Goal: Book appointment/travel/reservation

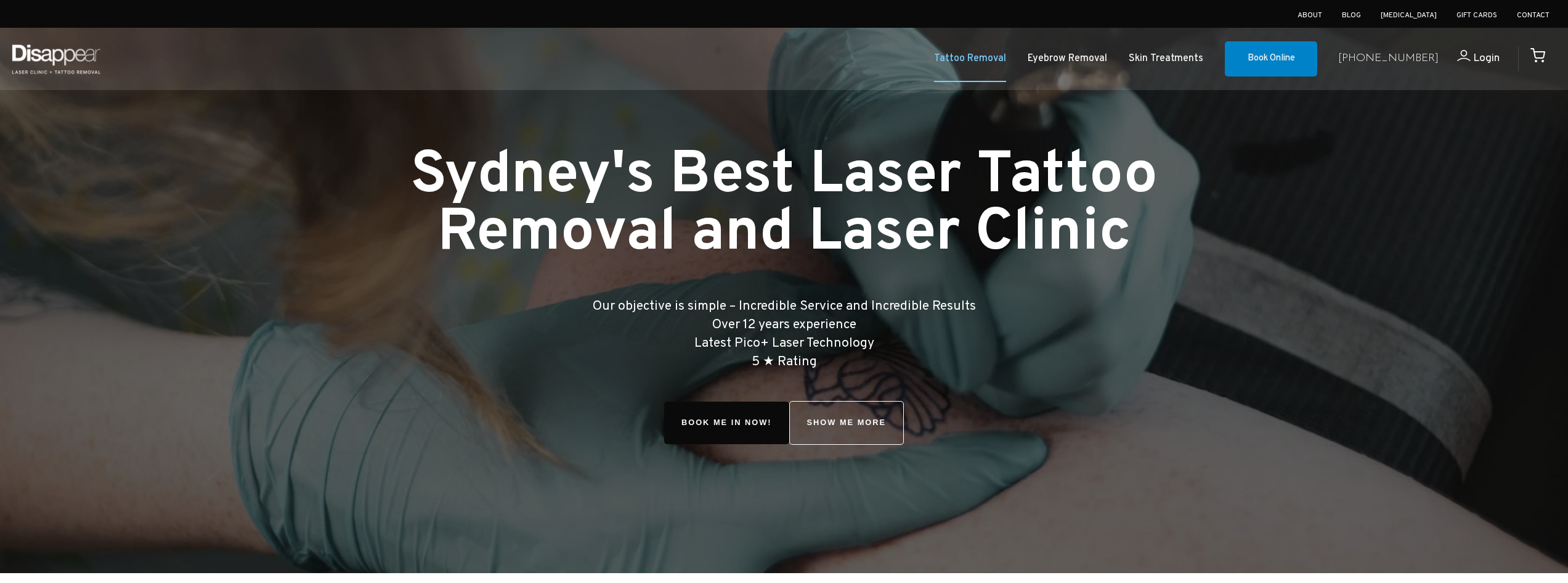
click at [991, 53] on link "Tattoo Removal" at bounding box center [970, 59] width 72 height 18
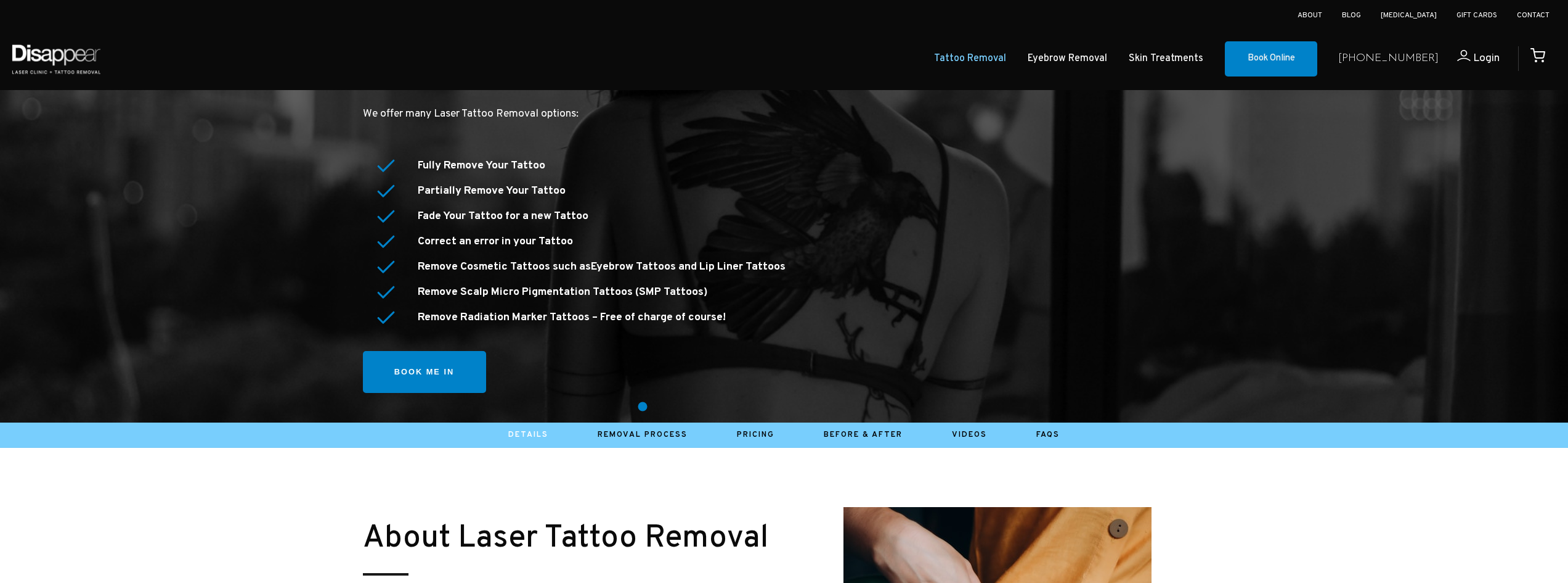
scroll to position [185, 0]
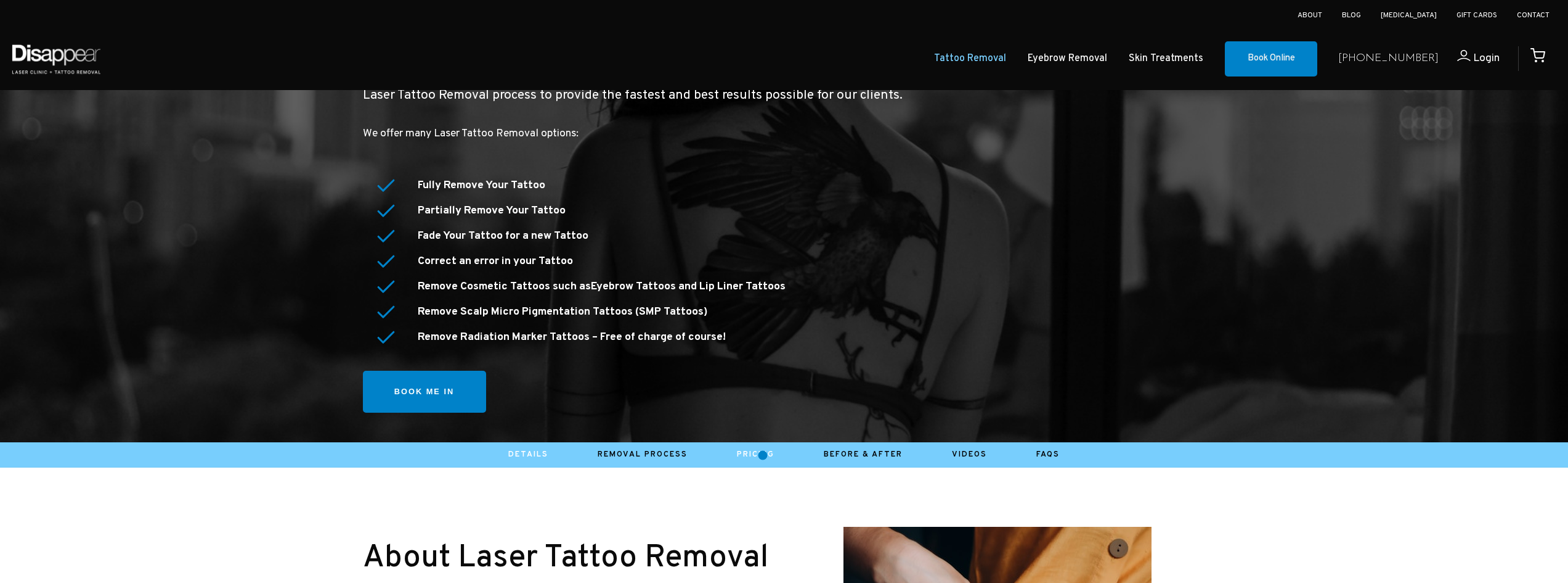
click at [763, 455] on link "Pricing" at bounding box center [756, 454] width 38 height 10
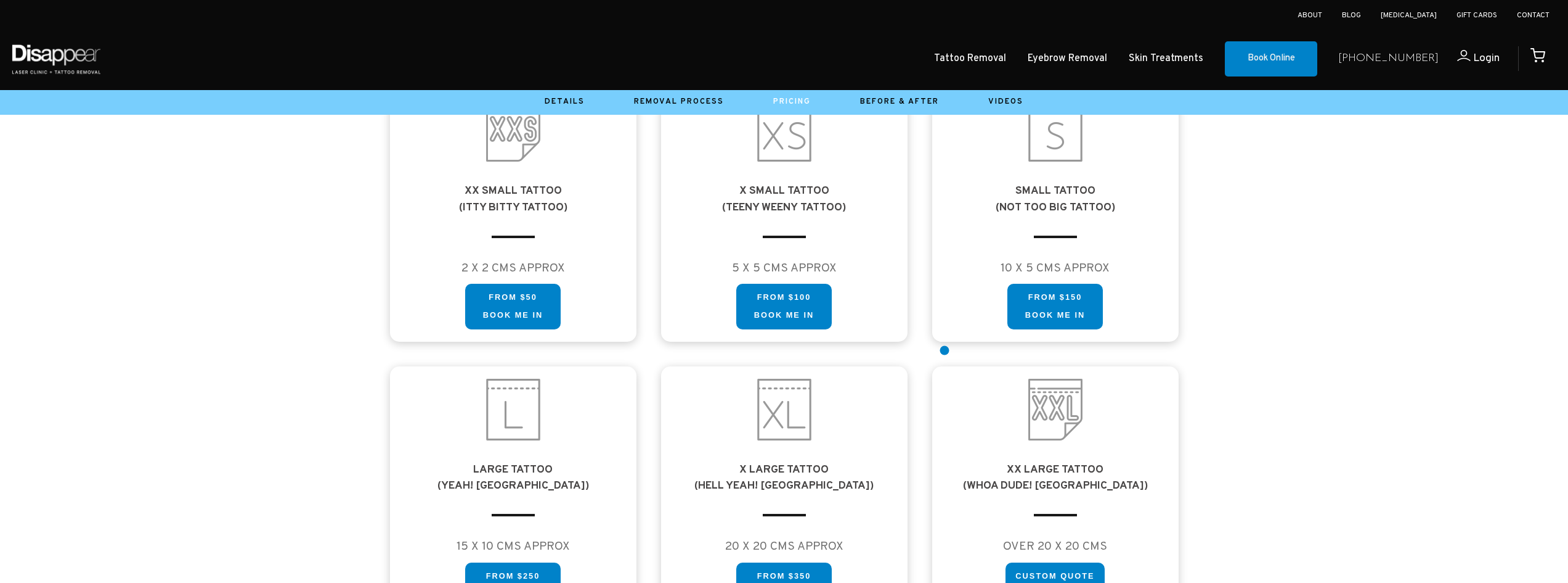
scroll to position [740, 0]
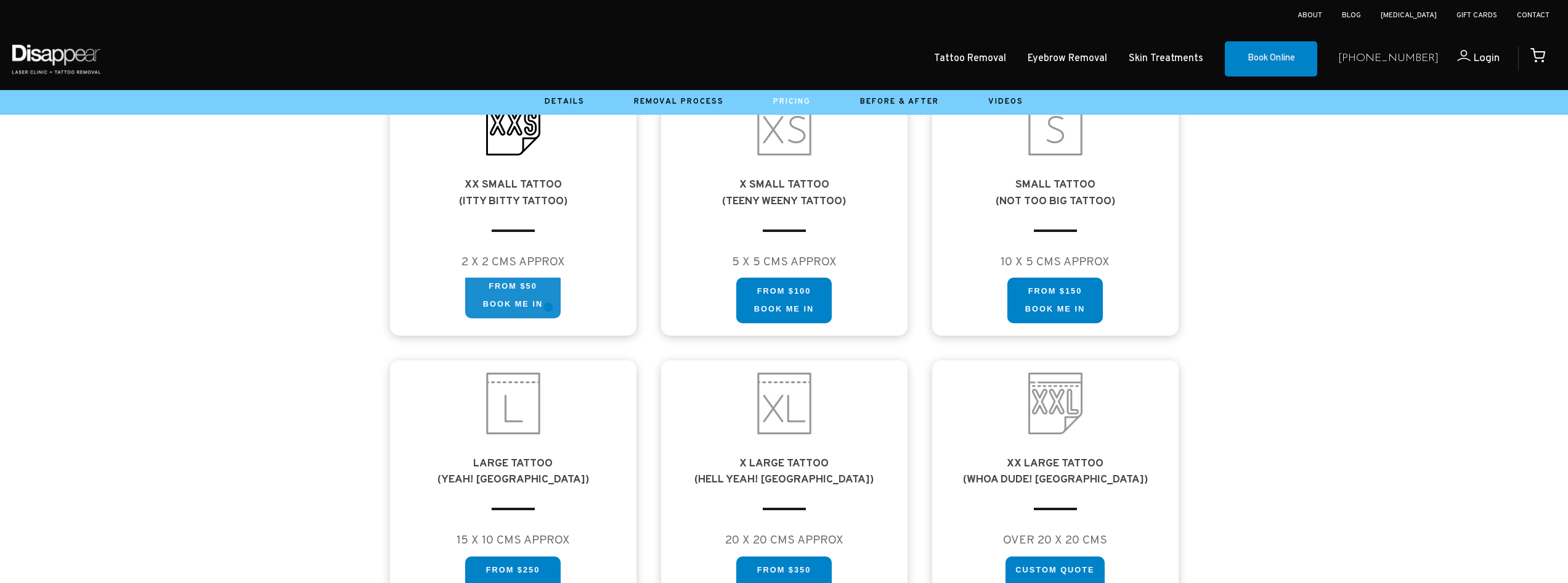
click at [550, 306] on link "FROM $50 Book me in" at bounding box center [513, 295] width 96 height 46
